Goal: Task Accomplishment & Management: Complete application form

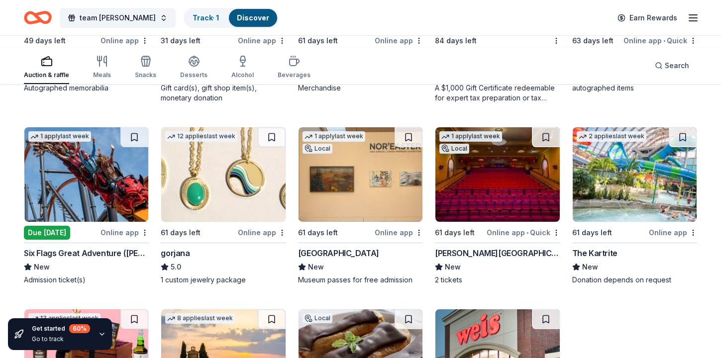
scroll to position [1568, 0]
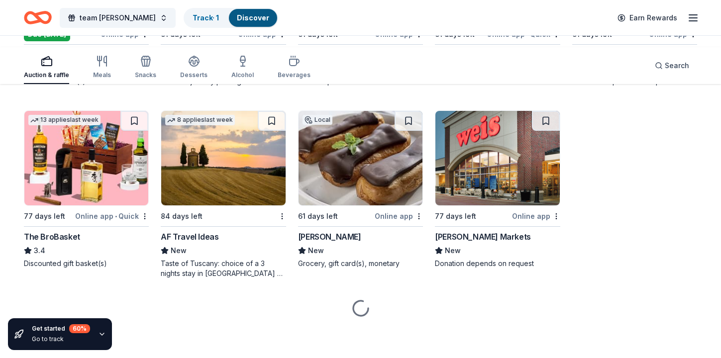
scroll to position [1948, 0]
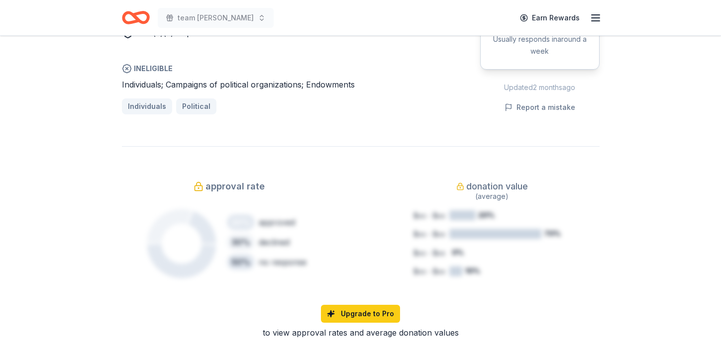
scroll to position [686, 0]
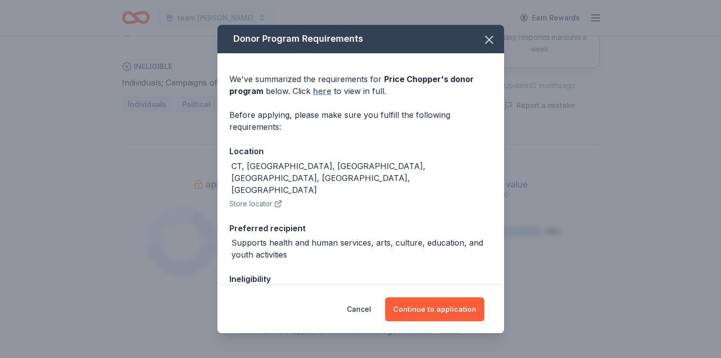
click at [313, 97] on link "here" at bounding box center [322, 91] width 18 height 12
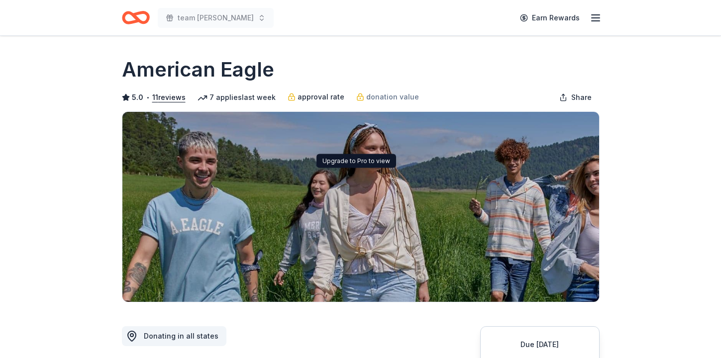
click at [344, 103] on span "approval rate" at bounding box center [320, 97] width 47 height 12
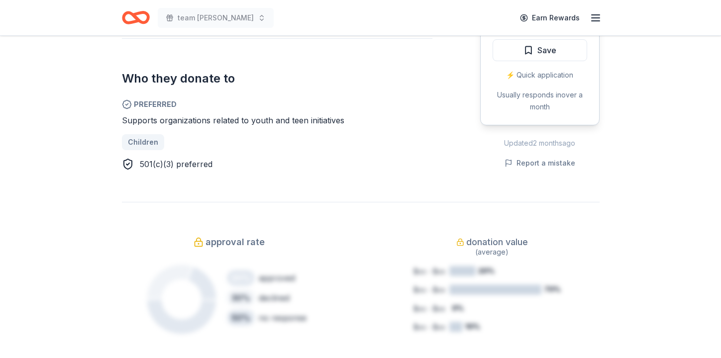
scroll to position [525, 0]
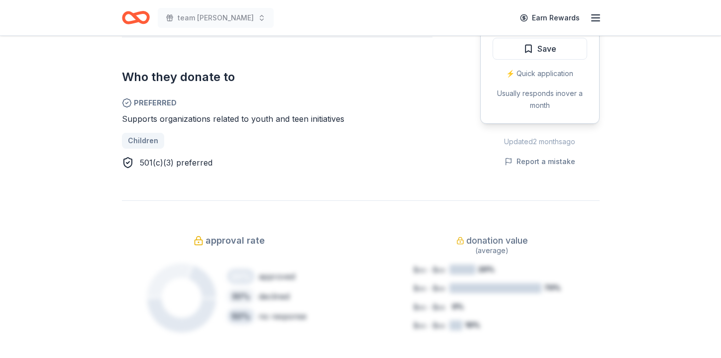
click at [502, 30] on button "Apply" at bounding box center [539, 19] width 94 height 22
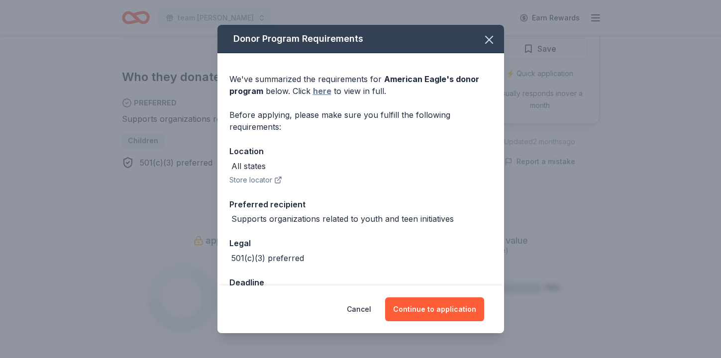
click at [313, 97] on link "here" at bounding box center [322, 91] width 18 height 12
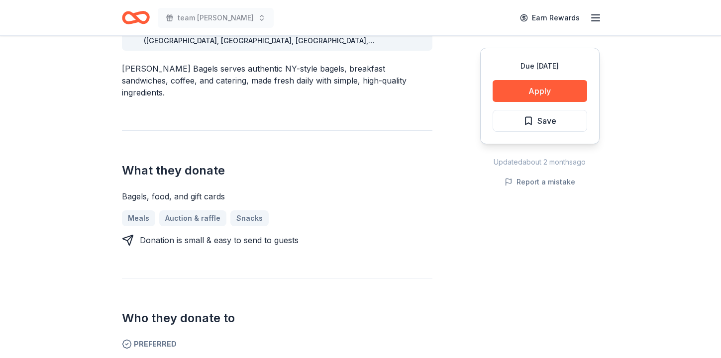
scroll to position [320, 0]
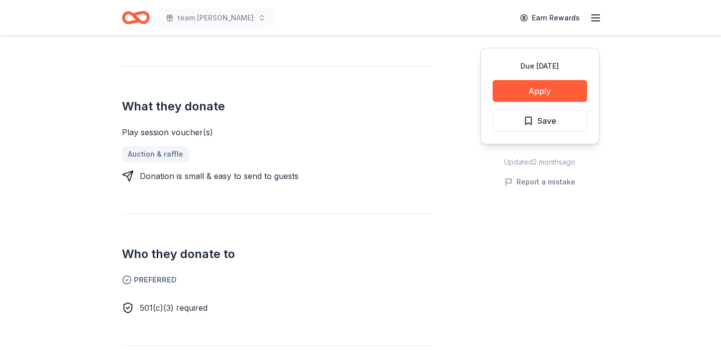
scroll to position [369, 0]
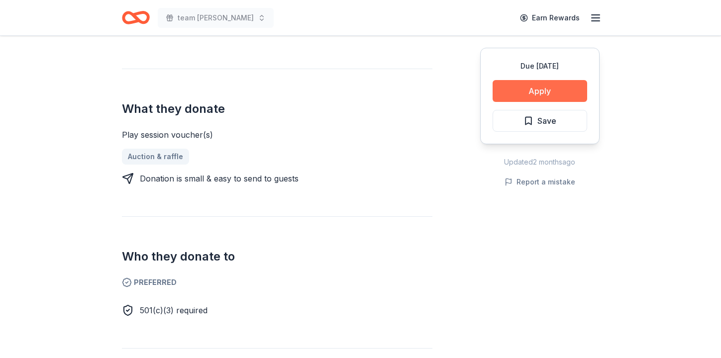
click at [511, 102] on button "Apply" at bounding box center [539, 91] width 94 height 22
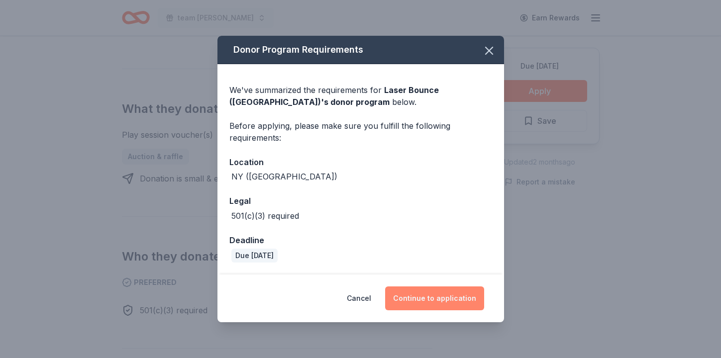
click at [483, 291] on button "Continue to application" at bounding box center [434, 298] width 99 height 24
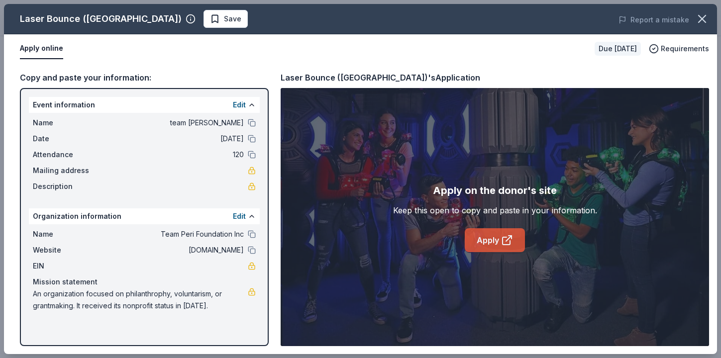
click at [489, 252] on link "Apply" at bounding box center [494, 240] width 60 height 24
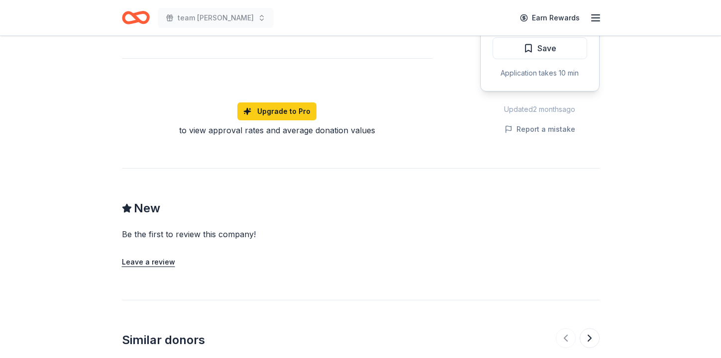
scroll to position [670, 0]
click at [492, 60] on button "Save" at bounding box center [539, 49] width 94 height 22
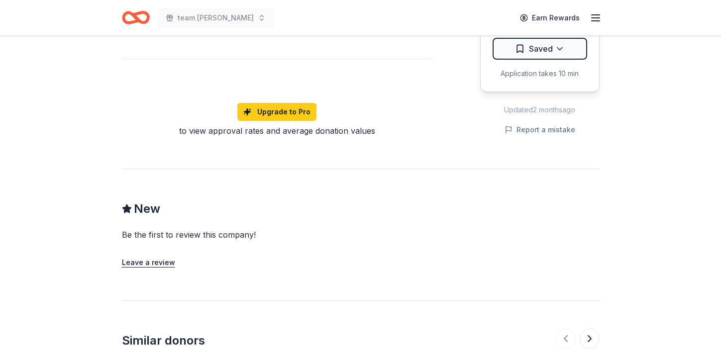
click at [493, 30] on button "Apply" at bounding box center [539, 19] width 94 height 22
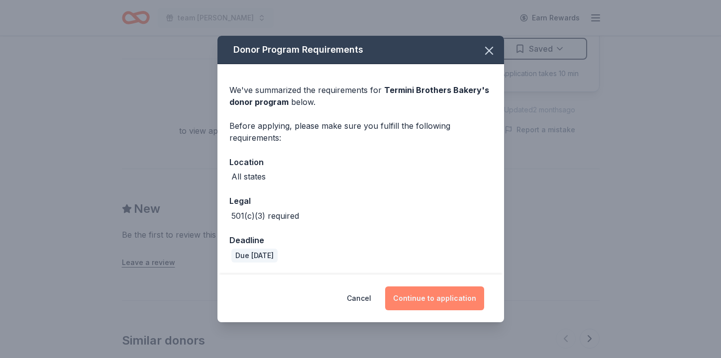
click at [450, 293] on button "Continue to application" at bounding box center [434, 298] width 99 height 24
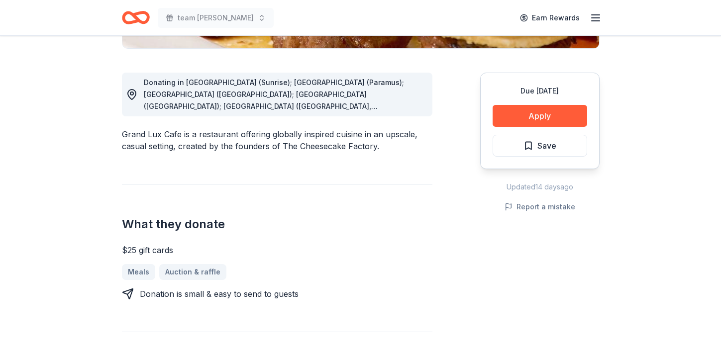
scroll to position [255, 0]
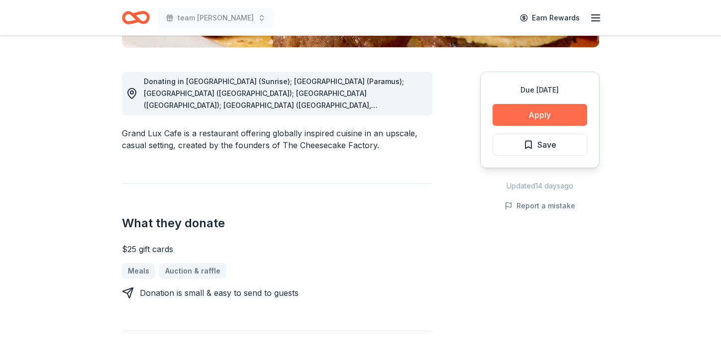
click at [505, 126] on button "Apply" at bounding box center [539, 115] width 94 height 22
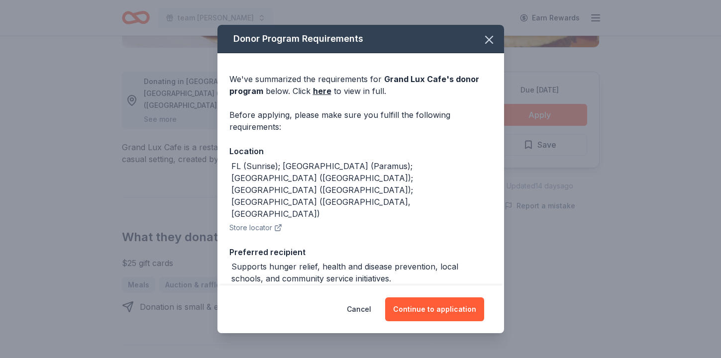
click at [484, 297] on button "Continue to application" at bounding box center [434, 309] width 99 height 24
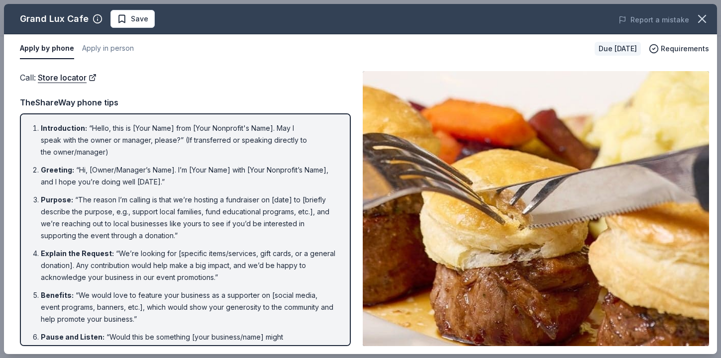
click at [305, 59] on div "Apply by phone Apply in person" at bounding box center [303, 48] width 566 height 21
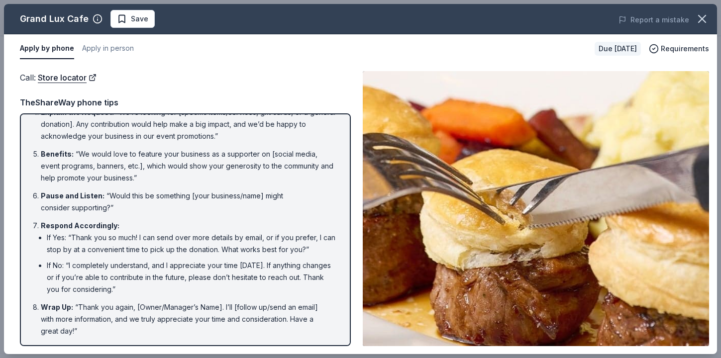
scroll to position [586, 0]
click at [697, 24] on icon "button" at bounding box center [702, 19] width 14 height 14
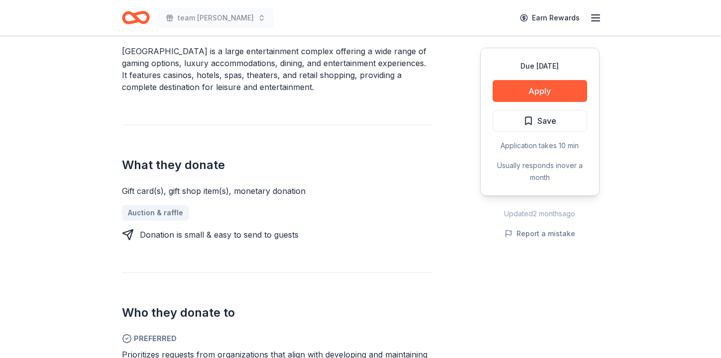
scroll to position [325, 0]
click at [506, 102] on button "Apply" at bounding box center [539, 91] width 94 height 22
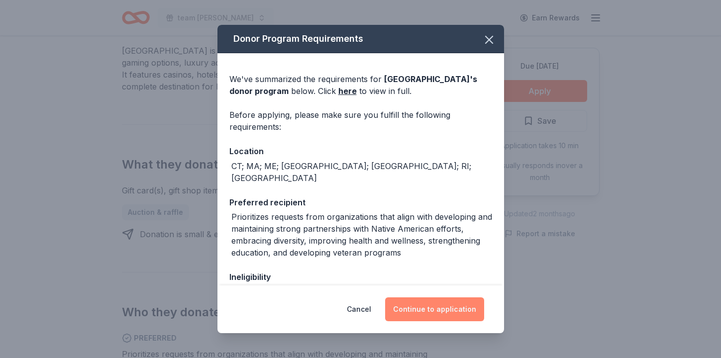
click at [484, 306] on button "Continue to application" at bounding box center [434, 309] width 99 height 24
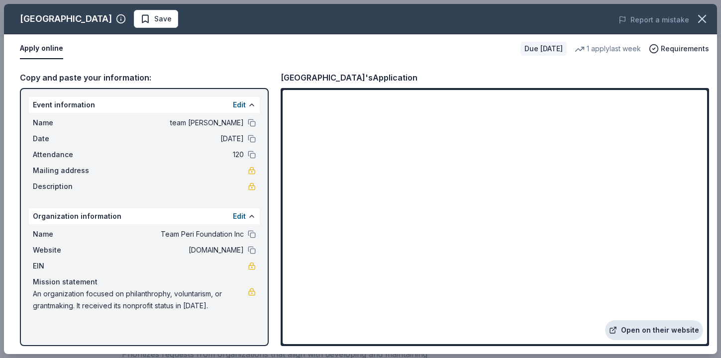
click at [605, 320] on link "Open on their website" at bounding box center [654, 330] width 98 height 20
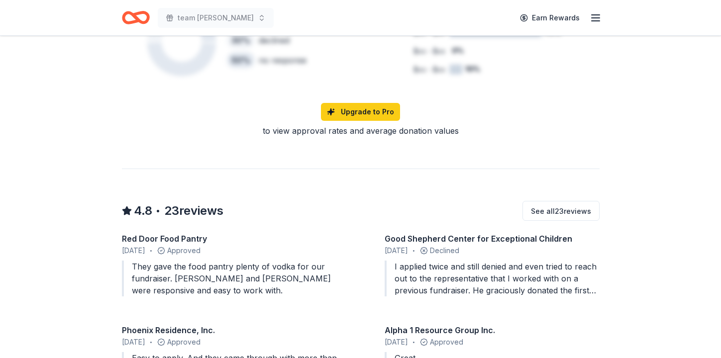
scroll to position [802, 0]
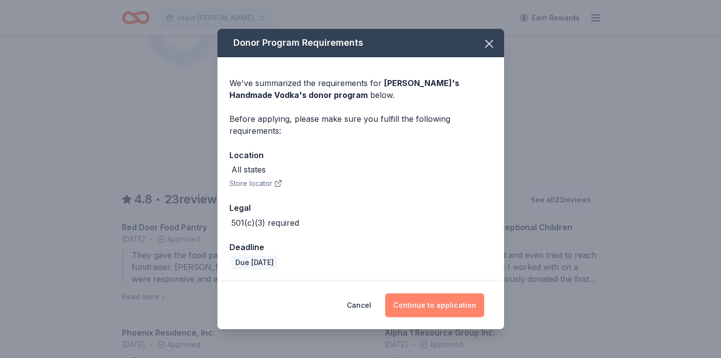
click at [472, 293] on button "Continue to application" at bounding box center [434, 305] width 99 height 24
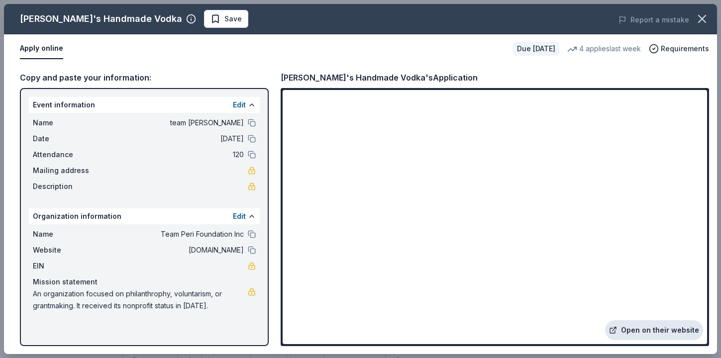
click at [605, 320] on link "Open on their website" at bounding box center [654, 330] width 98 height 20
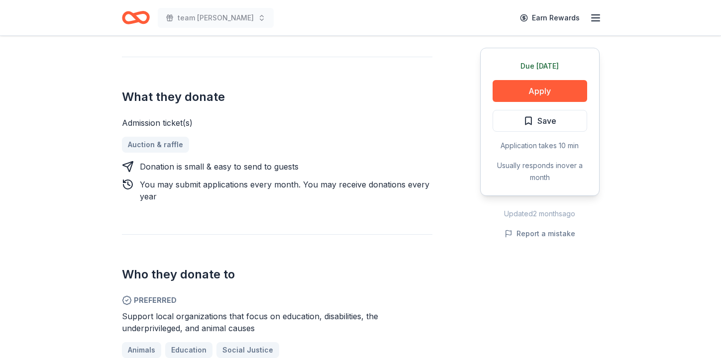
scroll to position [410, 0]
click at [519, 102] on button "Apply" at bounding box center [539, 91] width 94 height 22
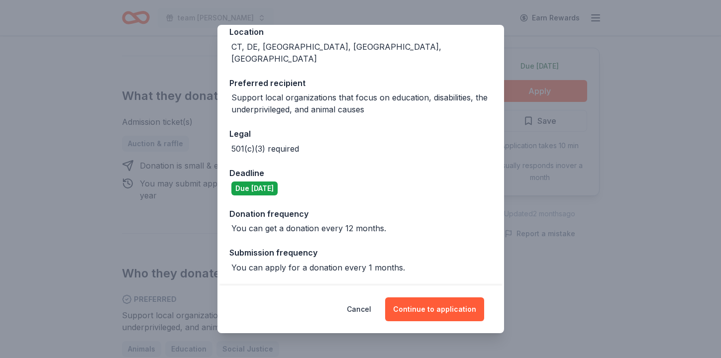
scroll to position [340, 0]
click at [477, 297] on button "Continue to application" at bounding box center [434, 309] width 99 height 24
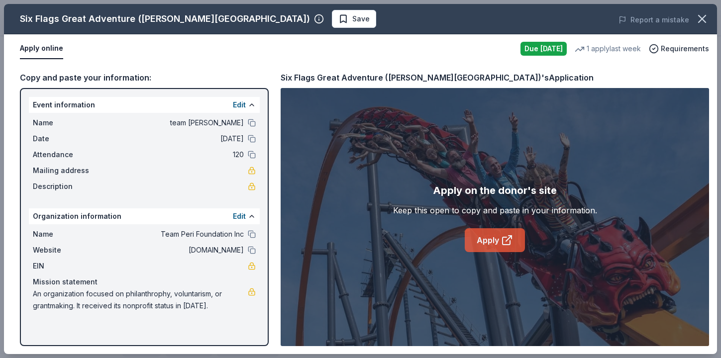
click at [510, 245] on icon at bounding box center [505, 240] width 7 height 7
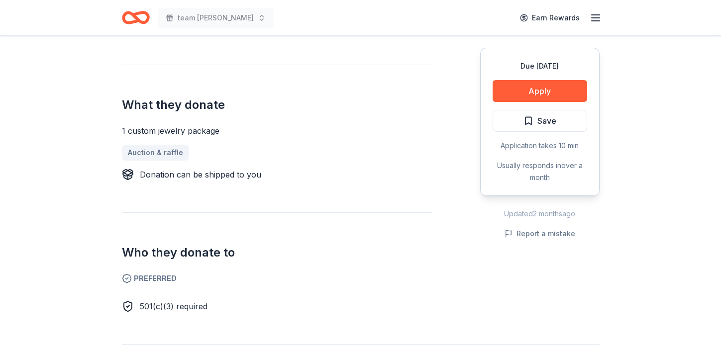
scroll to position [316, 0]
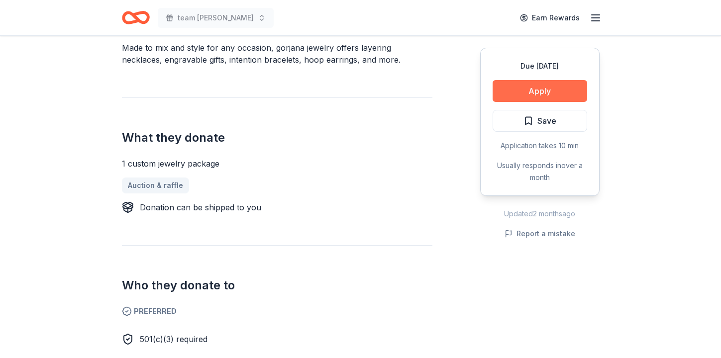
click at [501, 102] on button "Apply" at bounding box center [539, 91] width 94 height 22
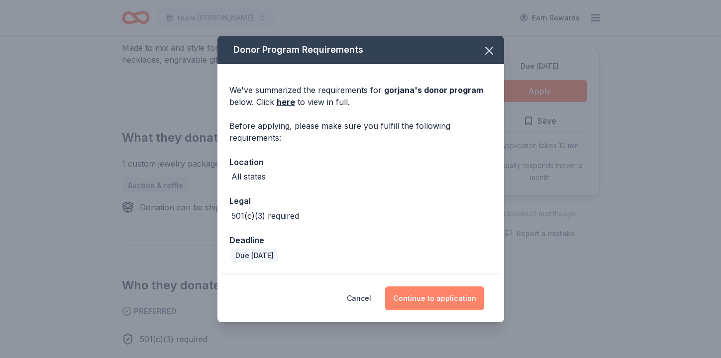
click at [455, 300] on button "Continue to application" at bounding box center [434, 298] width 99 height 24
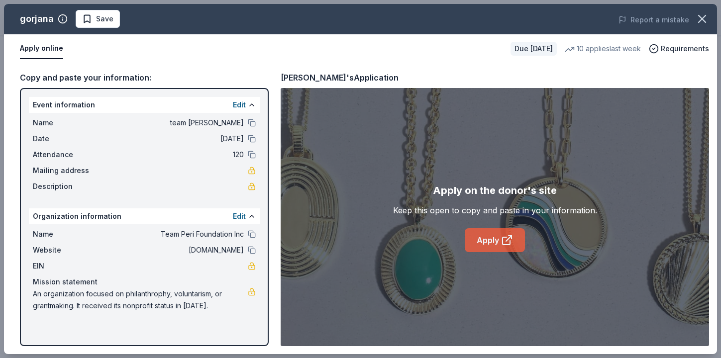
click at [492, 252] on link "Apply" at bounding box center [494, 240] width 60 height 24
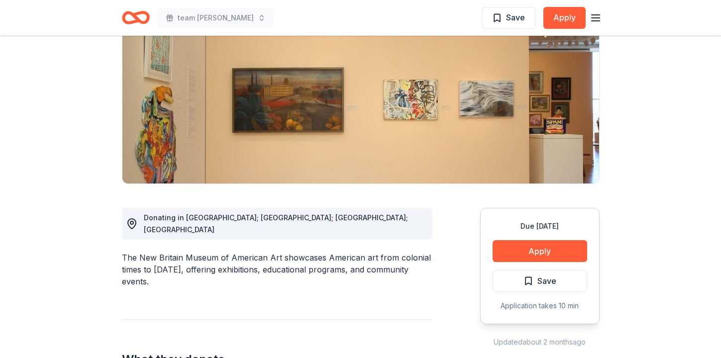
scroll to position [90, 0]
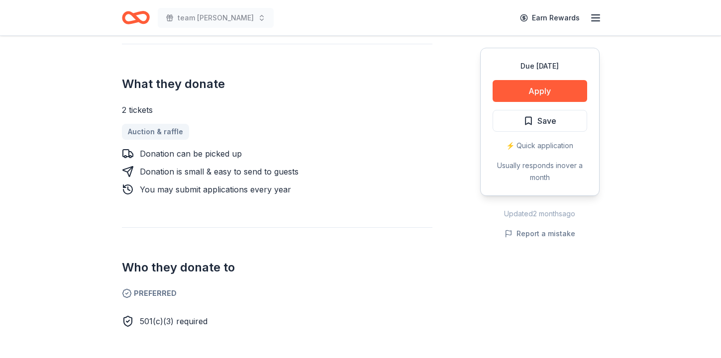
scroll to position [382, 0]
click at [497, 102] on button "Apply" at bounding box center [539, 91] width 94 height 22
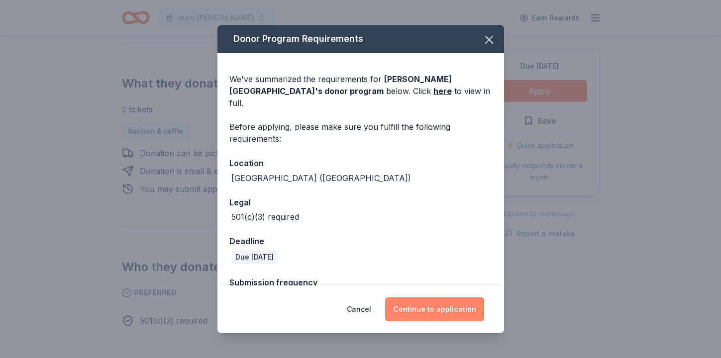
click at [468, 297] on button "Continue to application" at bounding box center [434, 309] width 99 height 24
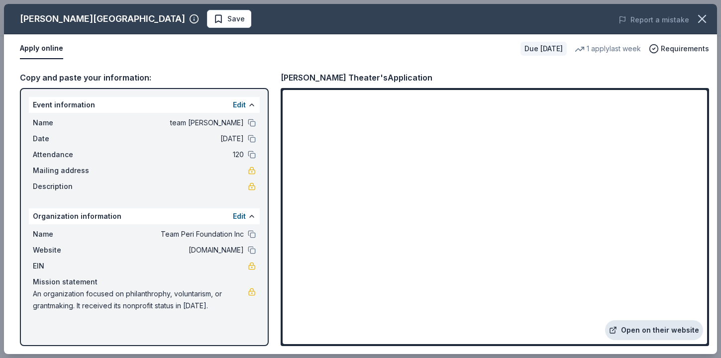
click at [605, 320] on link "Open on their website" at bounding box center [654, 330] width 98 height 20
